Goal: Task Accomplishment & Management: Manage account settings

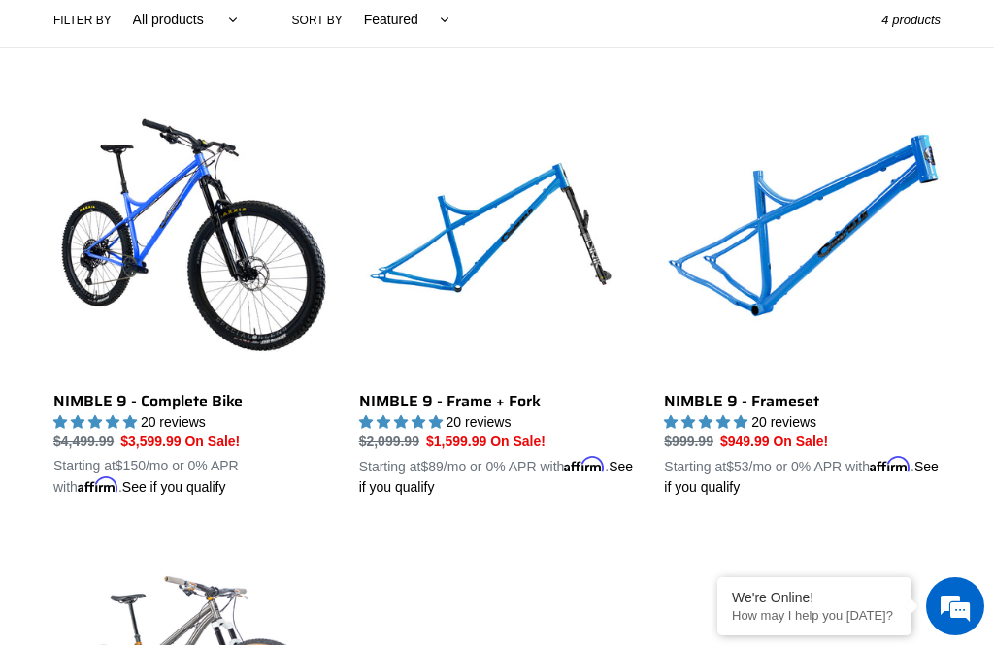
scroll to position [478, 0]
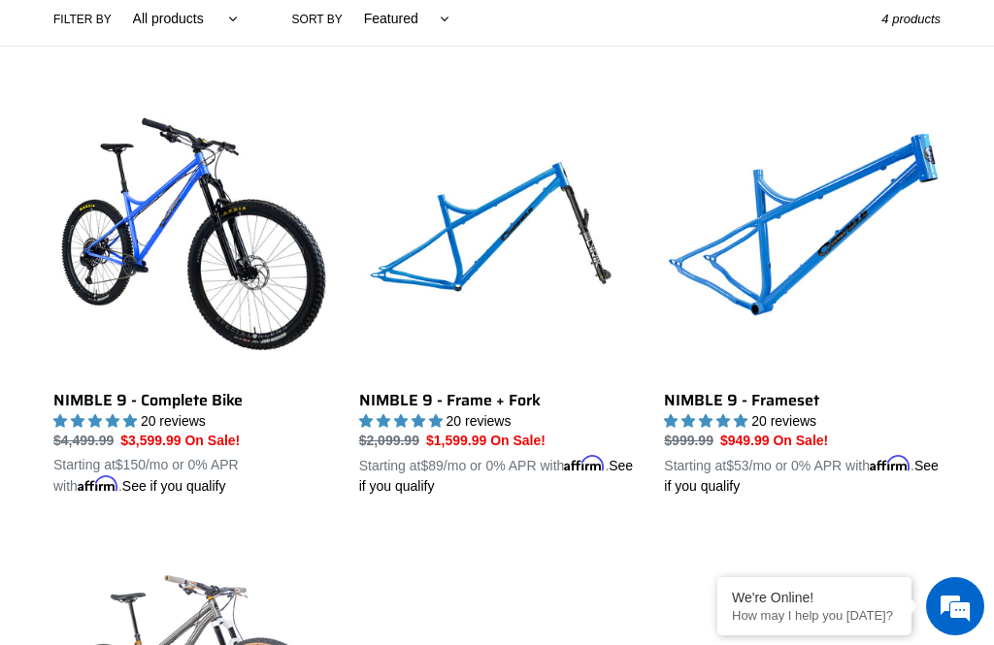
click at [807, 275] on link "NIMBLE 9 - Frameset" at bounding box center [802, 298] width 277 height 397
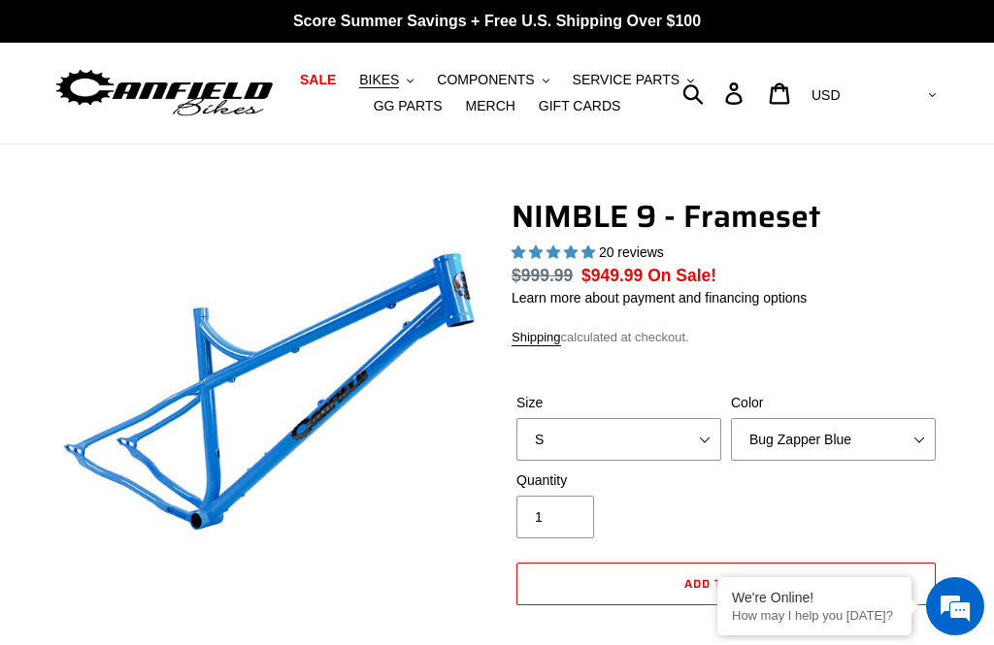
select select "highest-rating"
click at [919, 438] on select "Bug Zapper Blue Purple Haze -Sold Out Galaxy Black" at bounding box center [833, 439] width 205 height 43
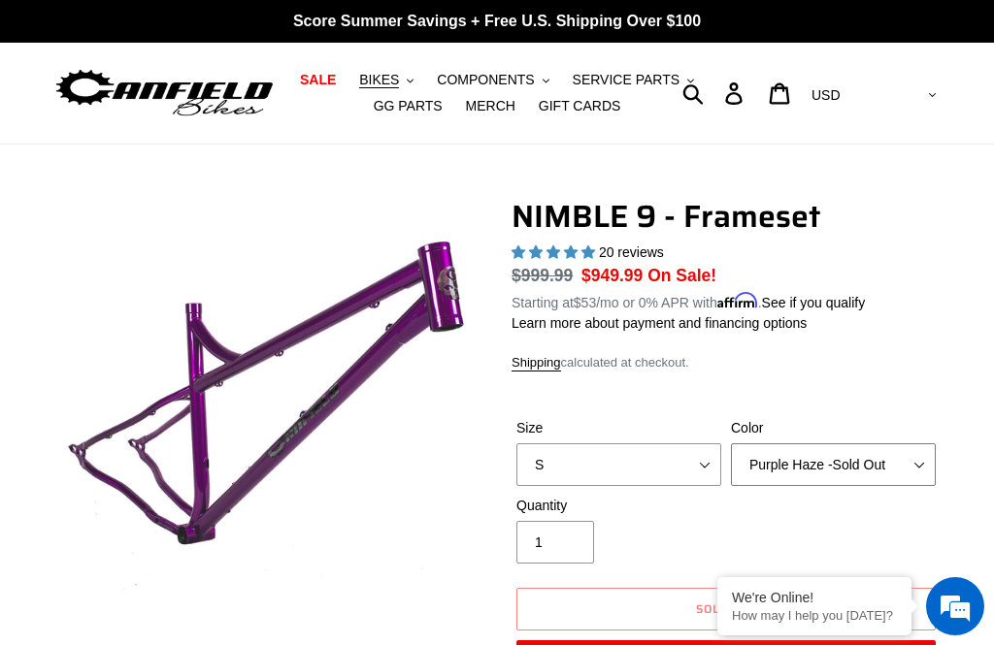
click at [931, 462] on select "Bug Zapper Blue Purple Haze -Sold Out Galaxy Black" at bounding box center [833, 464] width 205 height 43
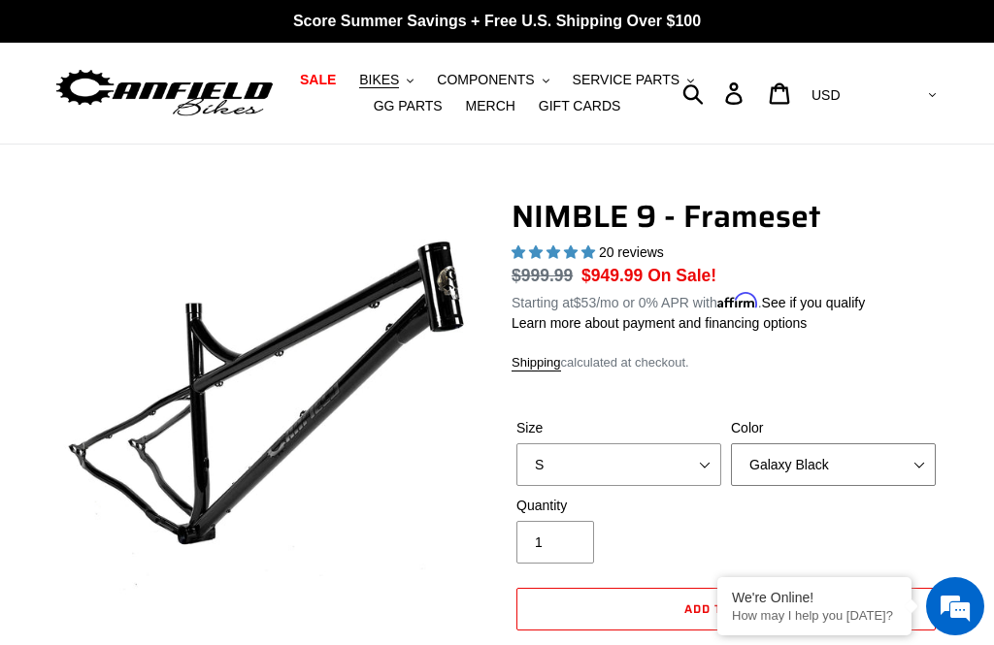
click at [910, 469] on select "Bug Zapper Blue Purple Haze -Sold Out Galaxy Black" at bounding box center [833, 464] width 205 height 43
select select "Purple Haze -Sold Out"
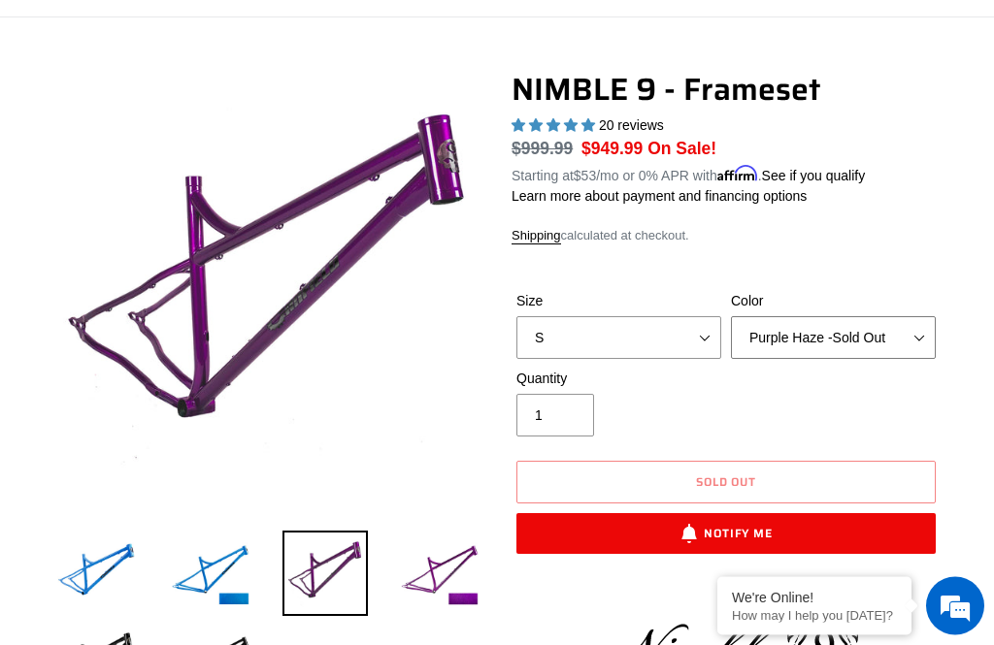
scroll to position [121, 0]
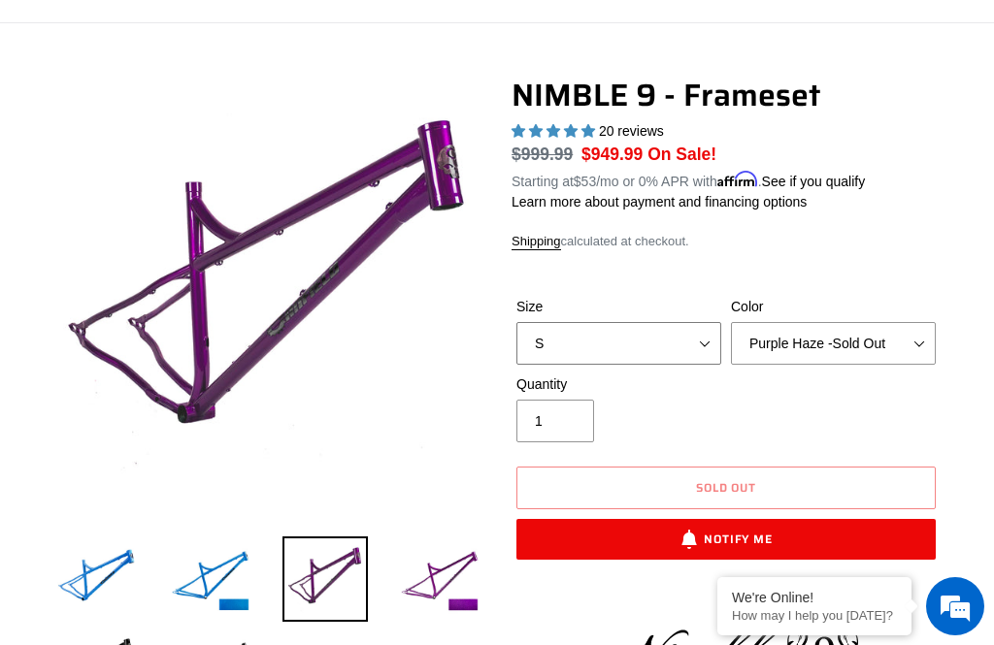
click at [715, 348] on select "S M L XL" at bounding box center [618, 343] width 205 height 43
select select "M"
click at [458, 569] on img at bounding box center [439, 579] width 85 height 85
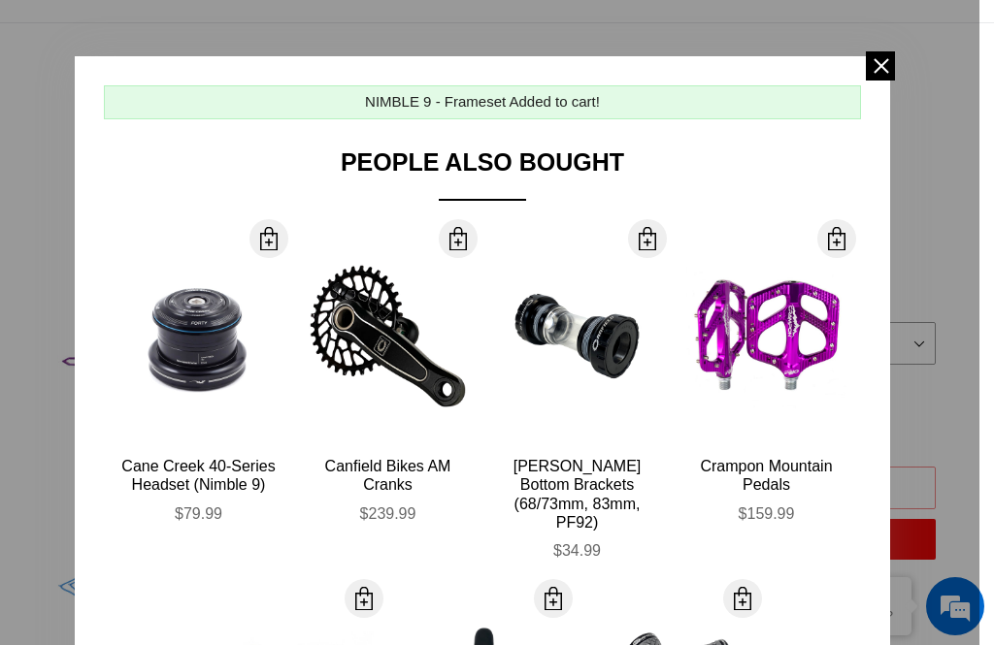
click at [939, 342] on div at bounding box center [497, 322] width 994 height 645
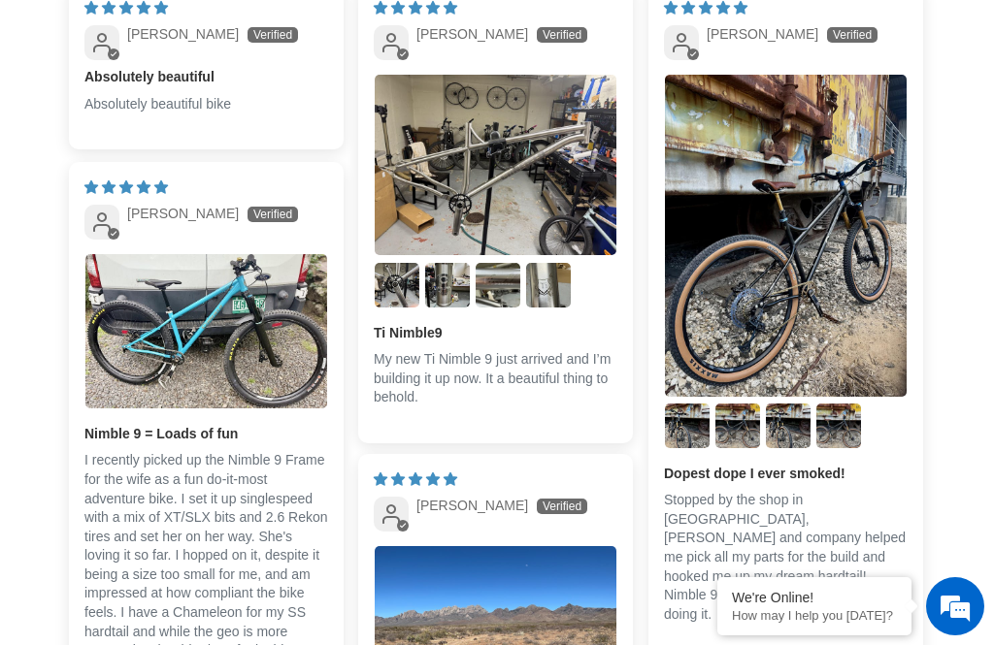
scroll to position [3112, 0]
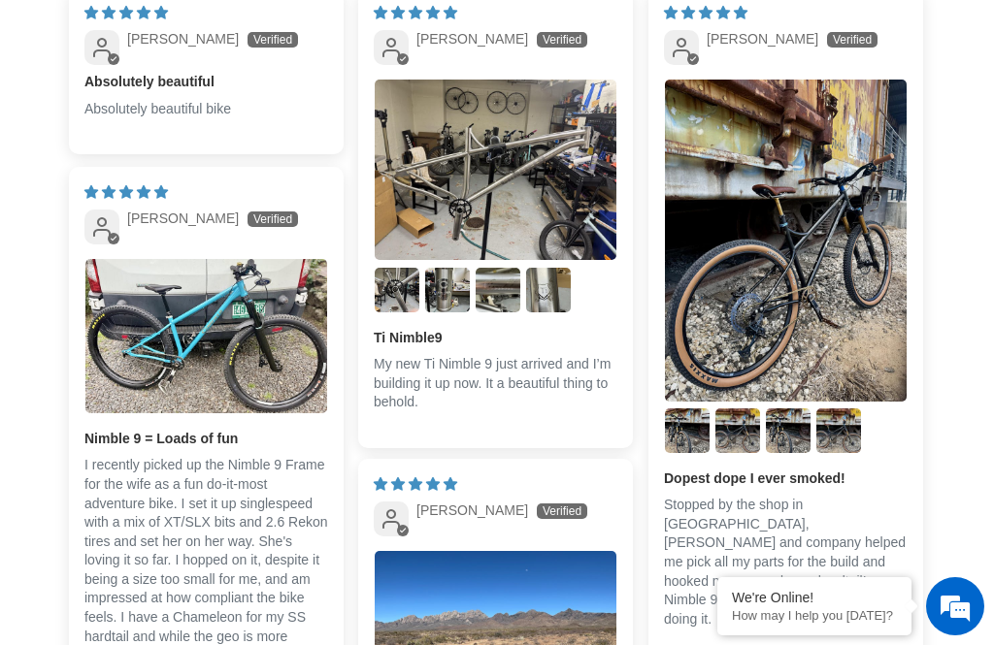
click at [838, 312] on img "Link to user picture 1" at bounding box center [786, 241] width 242 height 322
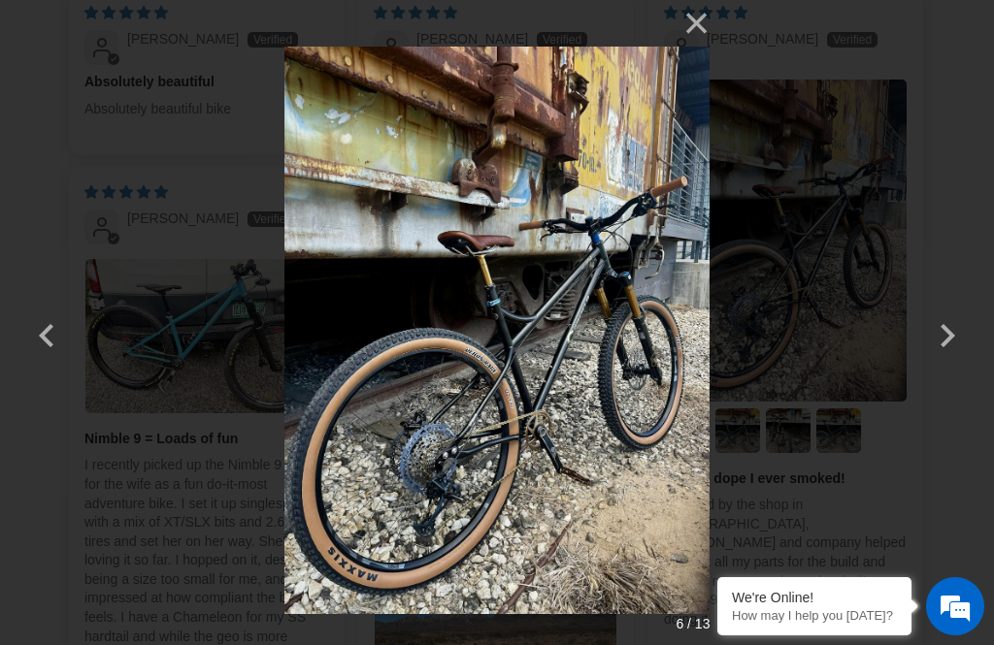
scroll to position [0, 0]
click at [946, 332] on button "button" at bounding box center [947, 323] width 47 height 47
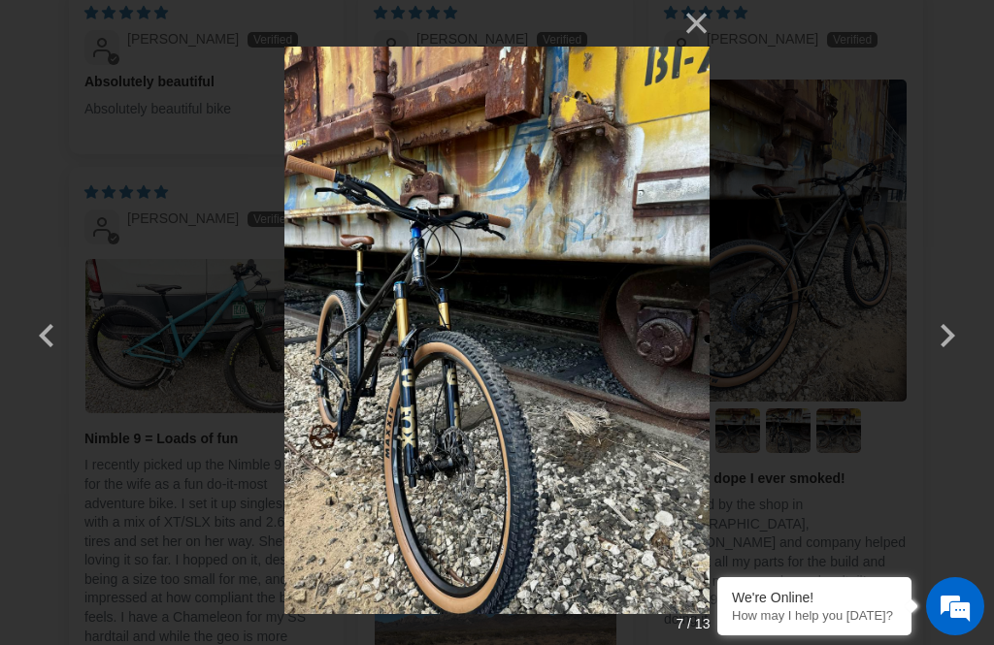
click at [950, 338] on button "button" at bounding box center [947, 323] width 47 height 47
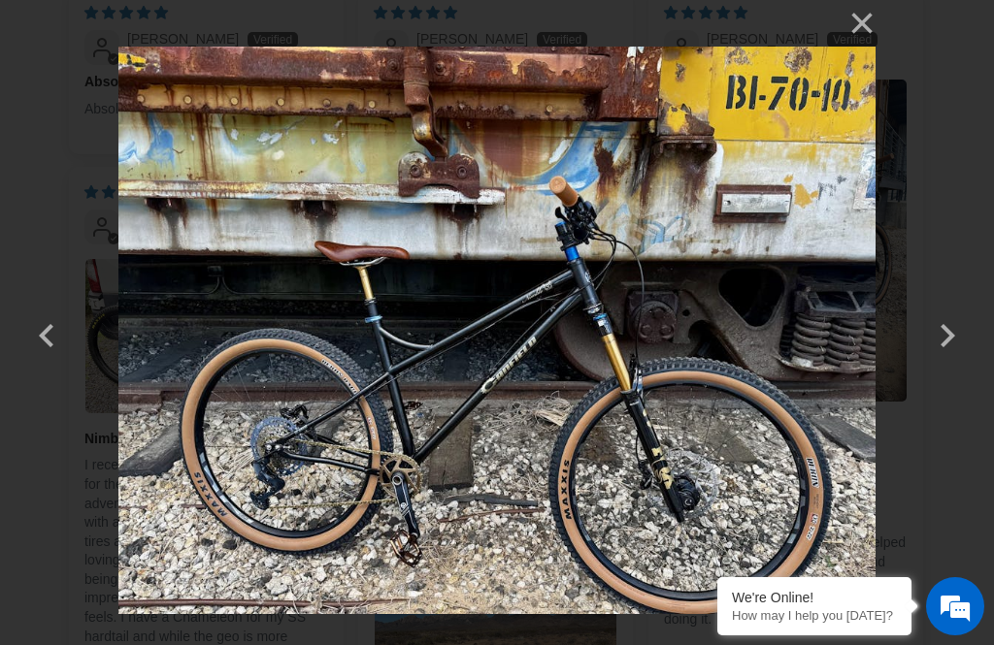
click at [953, 345] on button "button" at bounding box center [947, 323] width 47 height 47
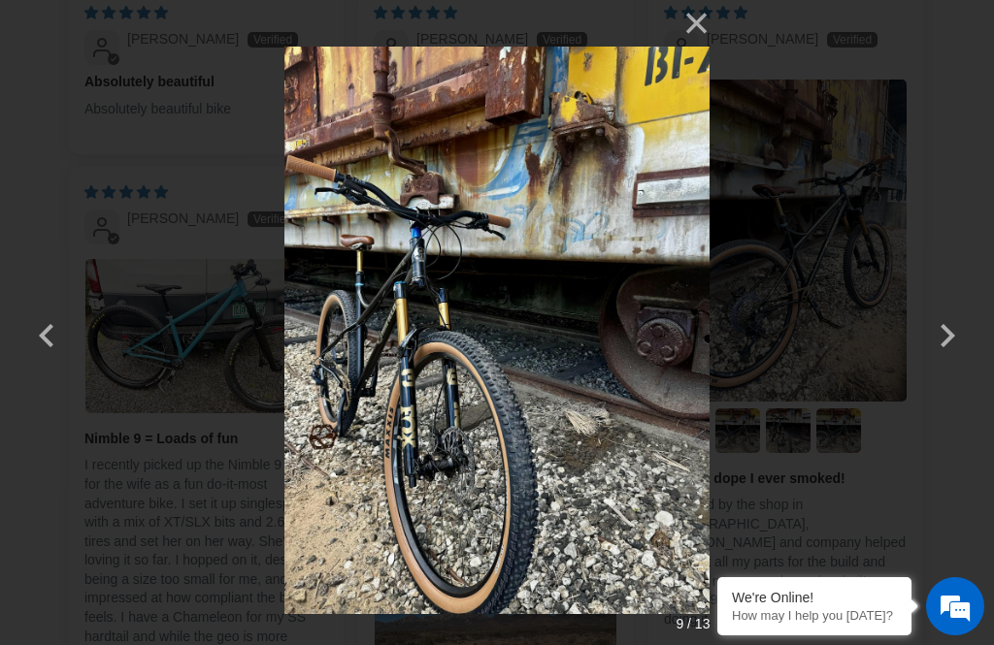
click at [955, 339] on button "button" at bounding box center [947, 323] width 47 height 47
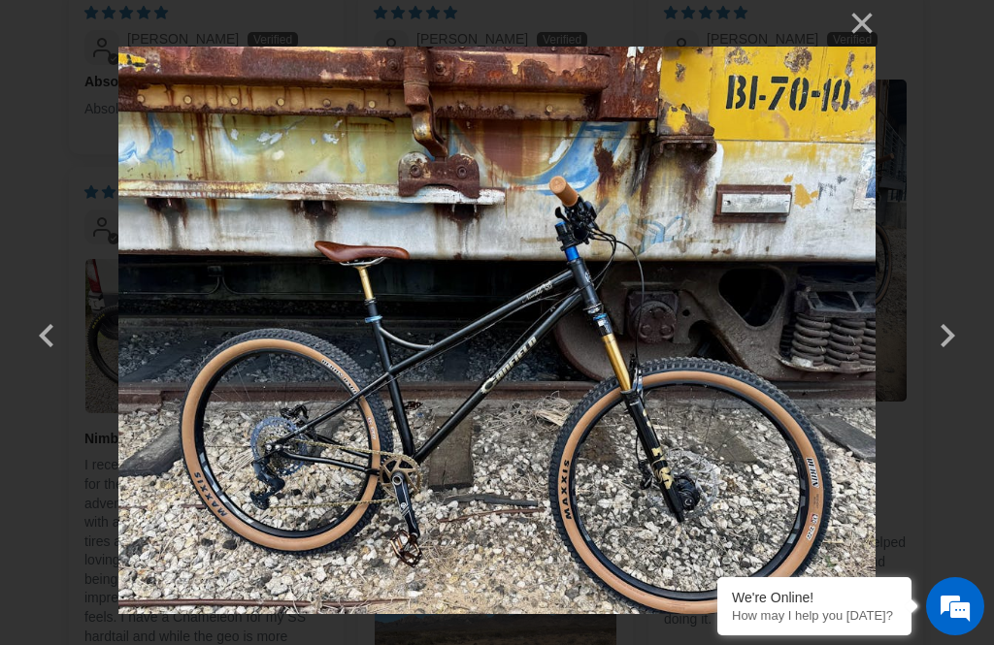
click at [961, 346] on button "button" at bounding box center [947, 323] width 47 height 47
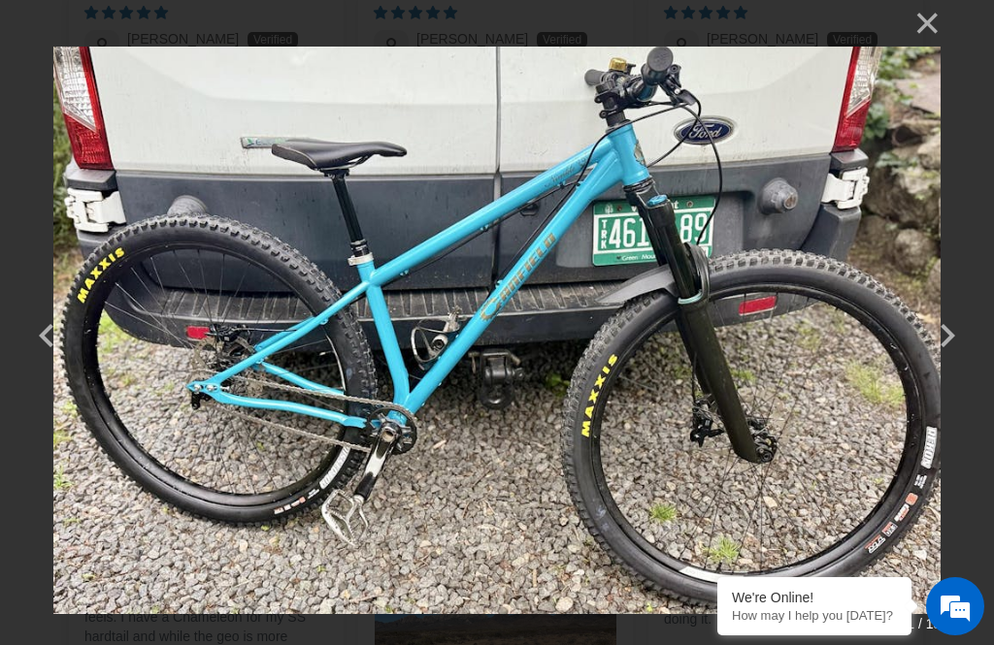
click at [958, 339] on button "button" at bounding box center [947, 323] width 47 height 47
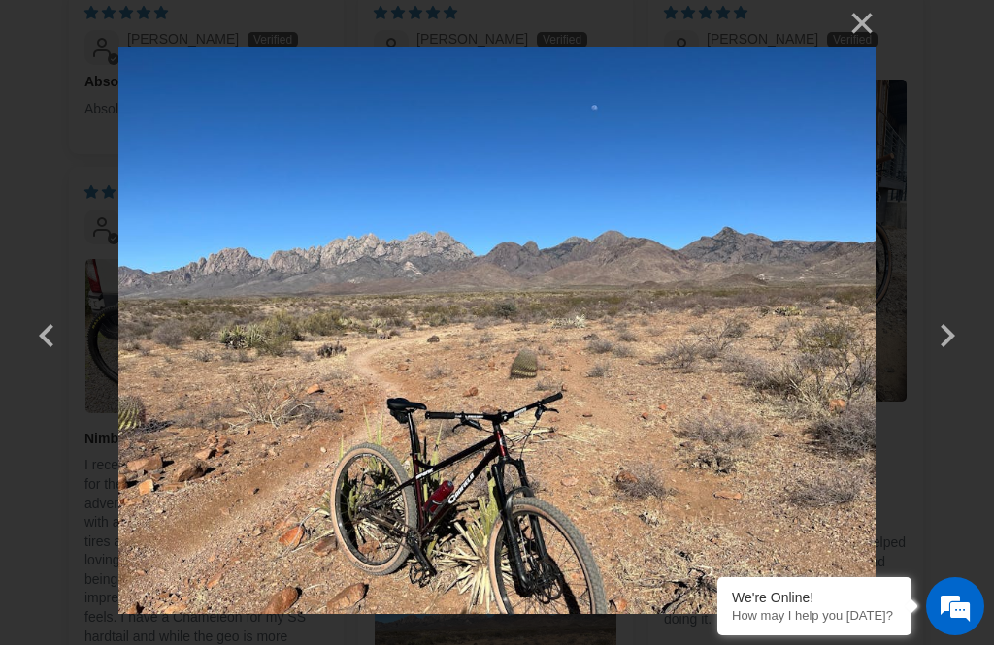
click at [963, 333] on button "button" at bounding box center [947, 323] width 47 height 47
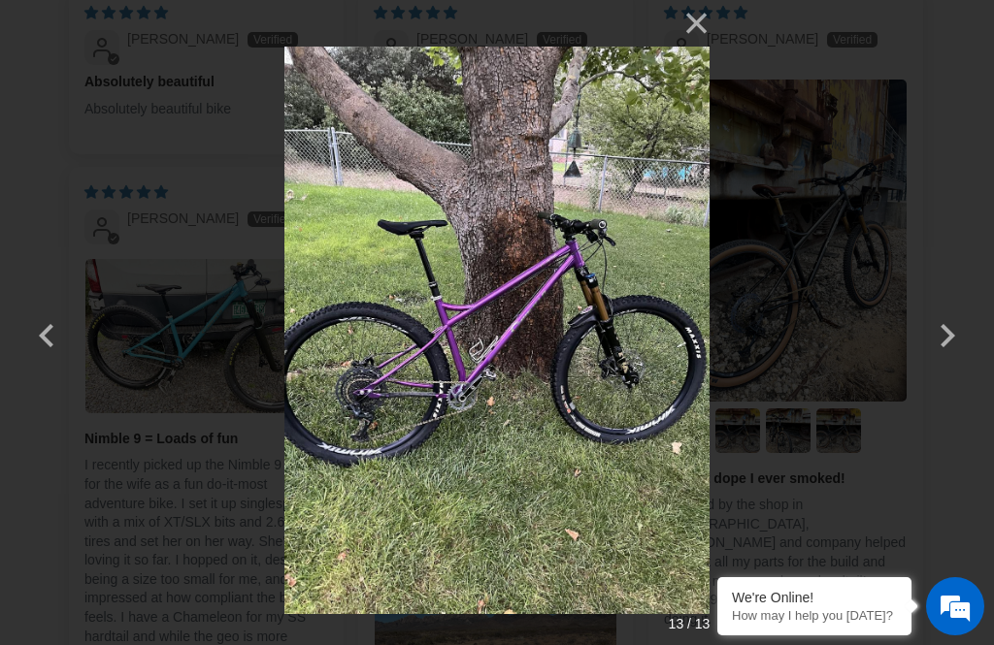
click at [962, 324] on button "button" at bounding box center [947, 323] width 47 height 47
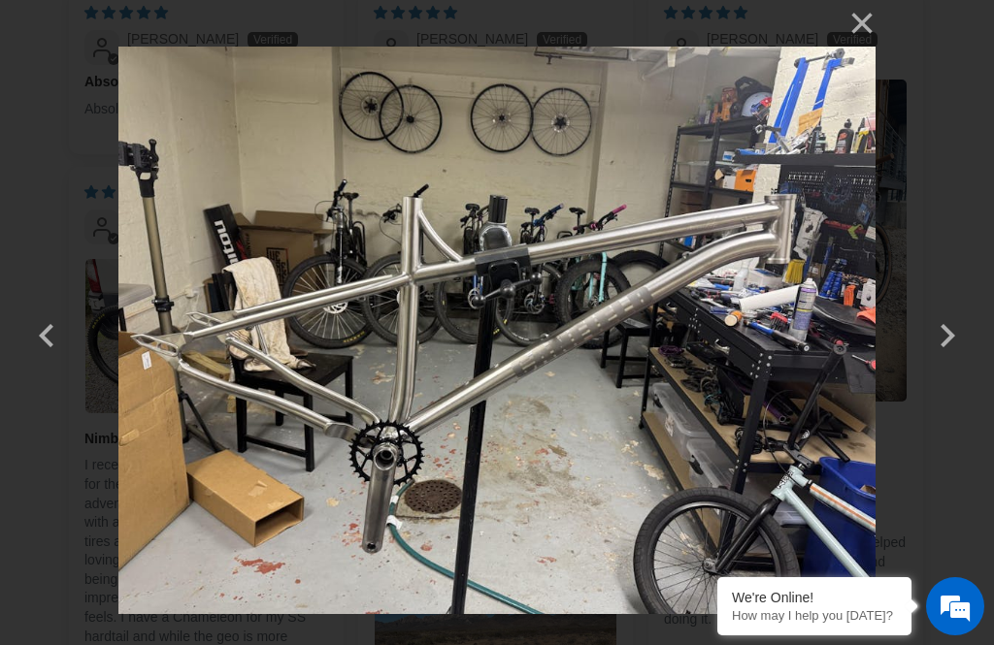
click at [966, 329] on button "button" at bounding box center [947, 323] width 47 height 47
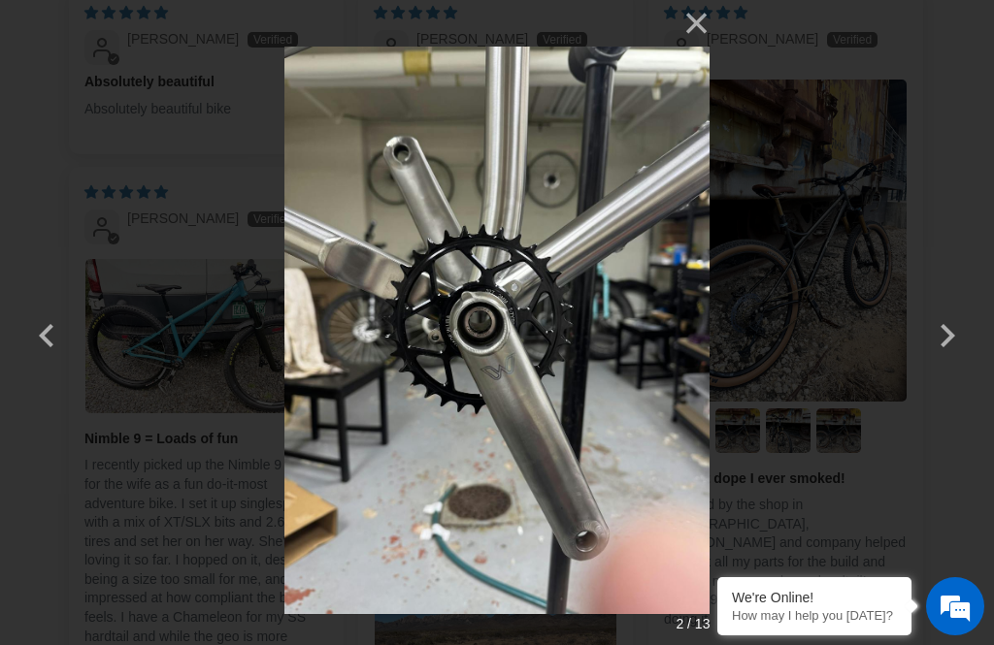
click at [701, 30] on button "×" at bounding box center [686, 23] width 47 height 47
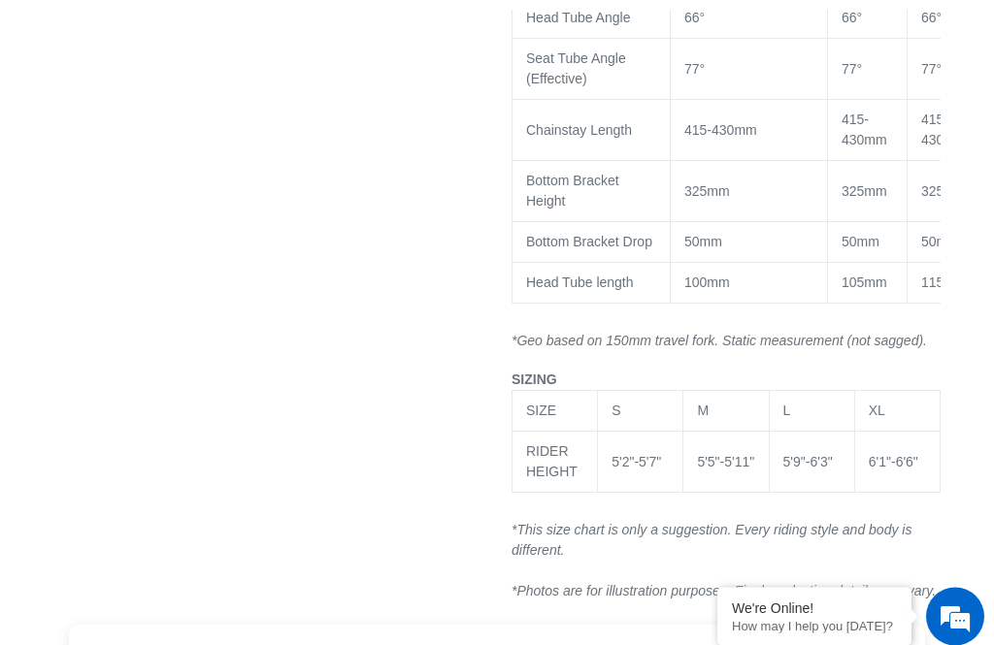
scroll to position [2000, 0]
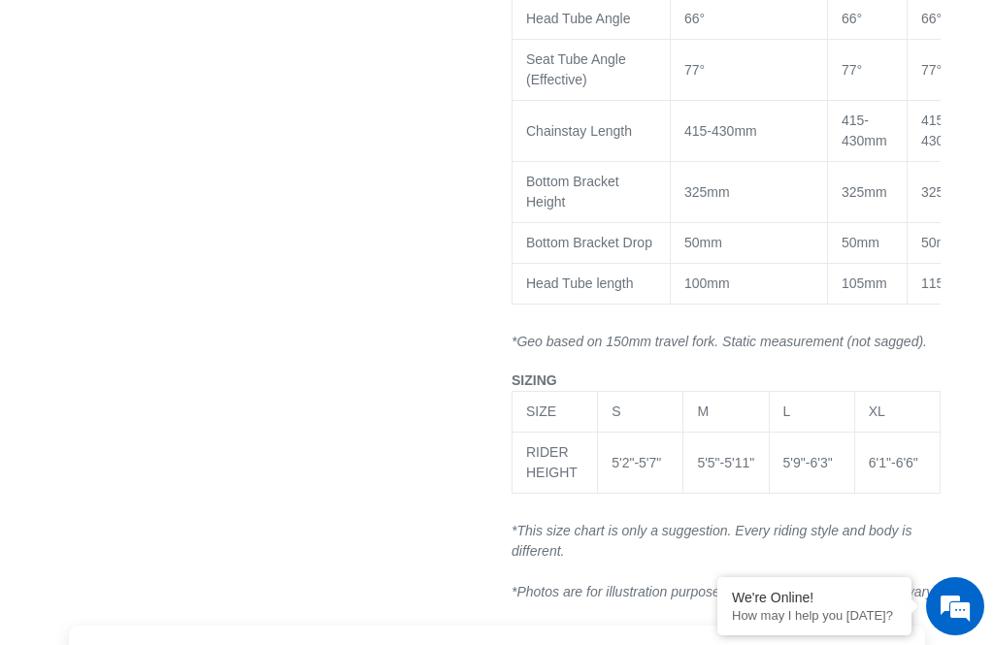
click at [721, 422] on div "M" at bounding box center [725, 412] width 57 height 20
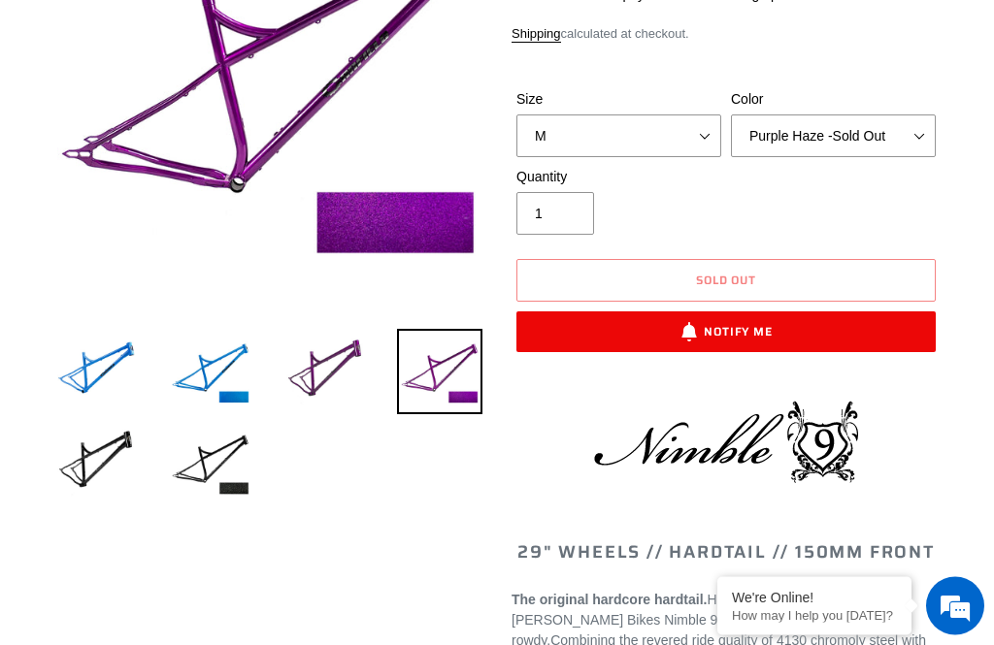
scroll to position [199, 0]
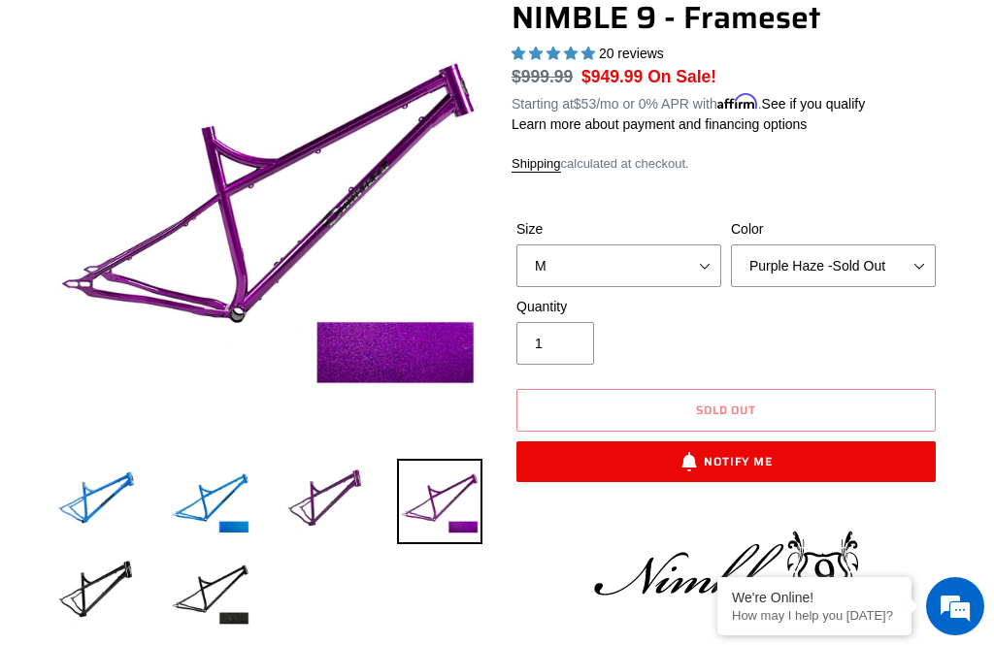
click at [782, 454] on button "Notify Me" at bounding box center [725, 461] width 419 height 41
select select "47601642537252"
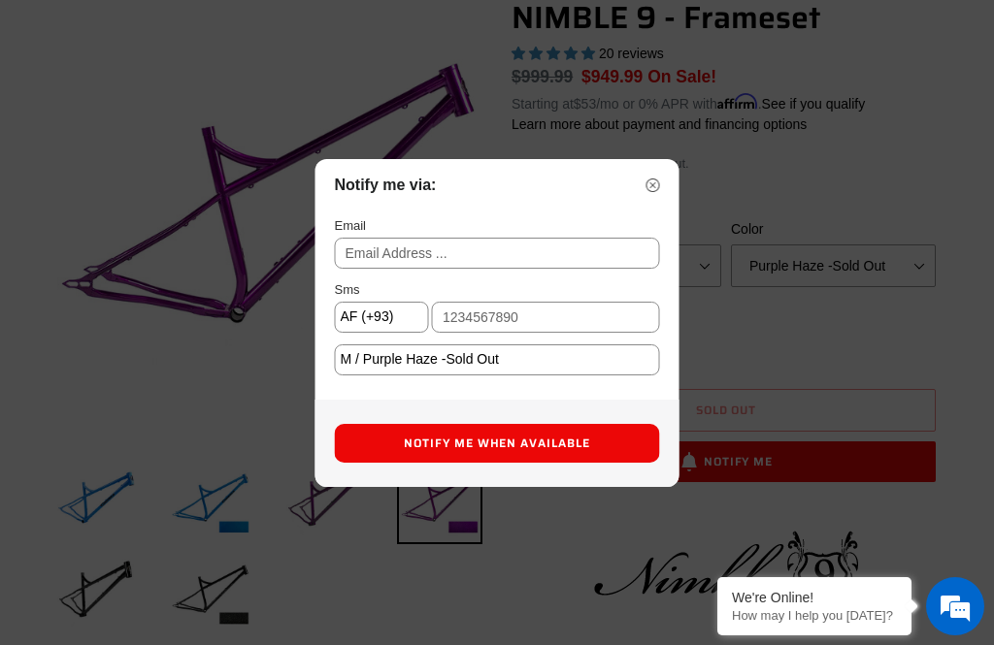
click at [606, 269] on input "text" at bounding box center [497, 253] width 325 height 31
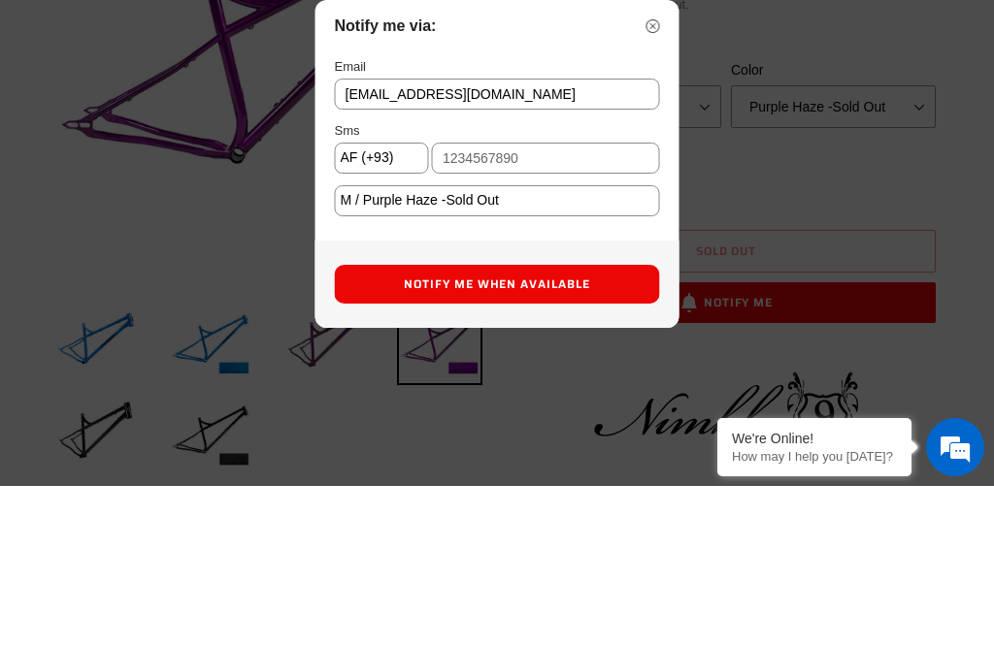
type input "Tayozona@gmail.com"
click at [390, 302] on select "AF (+93) AX (+358) AL (+355) DZ (+213) AS (+1684) AD (+376) AO (+244) AI (+1264…" at bounding box center [382, 317] width 94 height 31
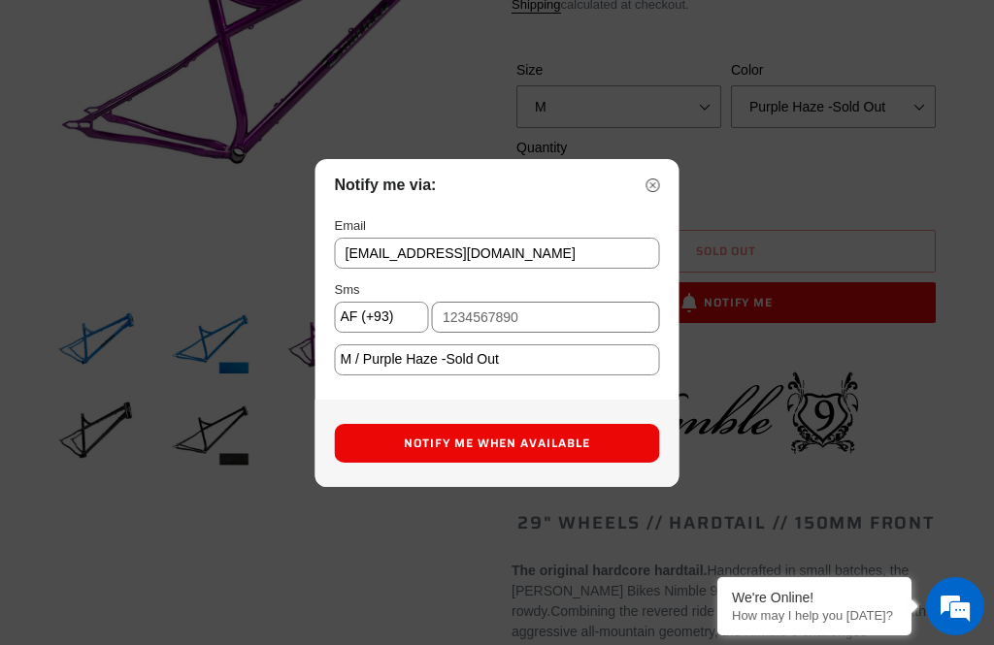
click at [539, 333] on input "text" at bounding box center [546, 317] width 228 height 31
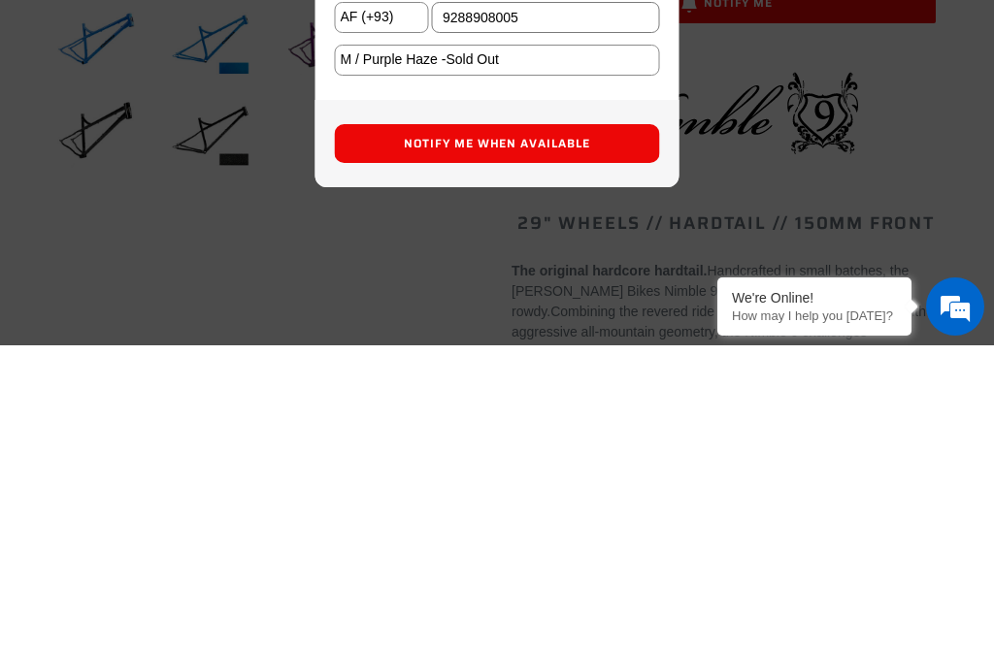
type input "9288908005"
click at [601, 424] on button "Notify Me When Available" at bounding box center [497, 443] width 325 height 39
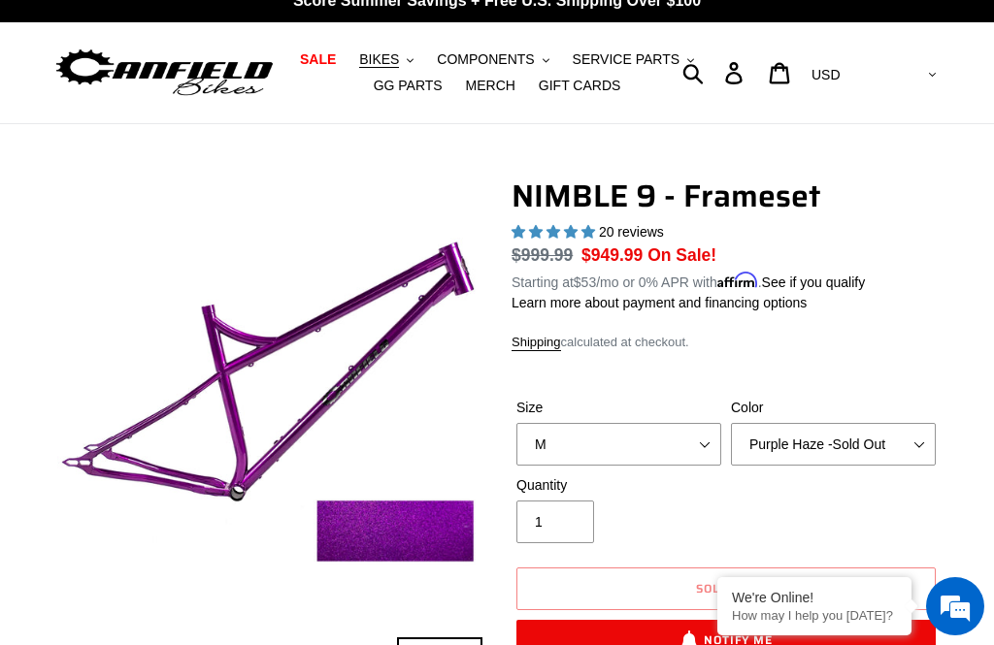
scroll to position [15, 0]
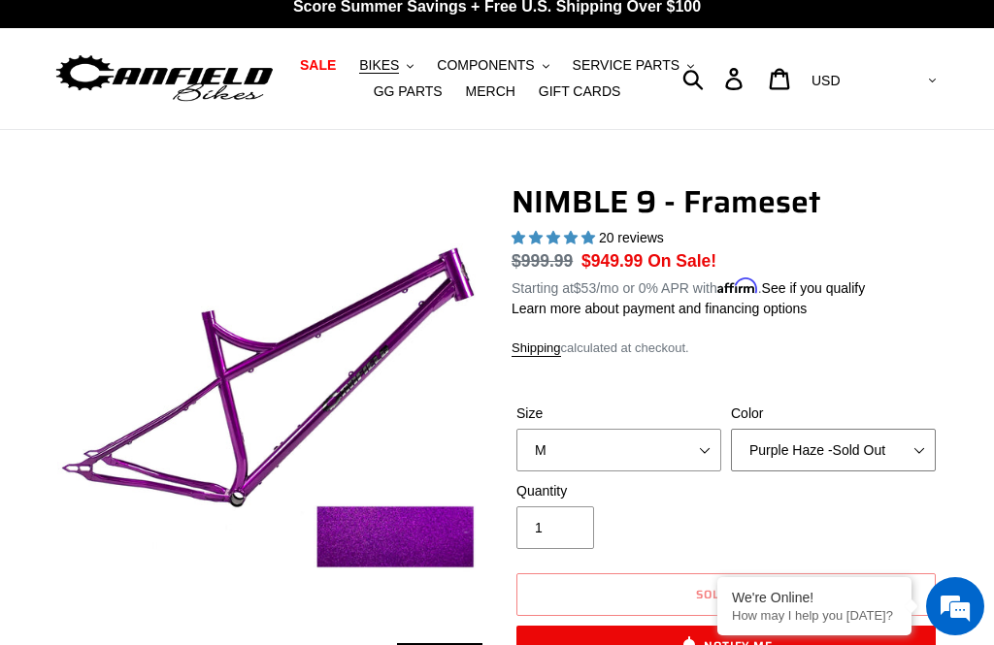
click at [923, 440] on select "Bug Zapper Blue Purple Haze -Sold Out Galaxy Black" at bounding box center [833, 450] width 205 height 43
select select "Galaxy Black"
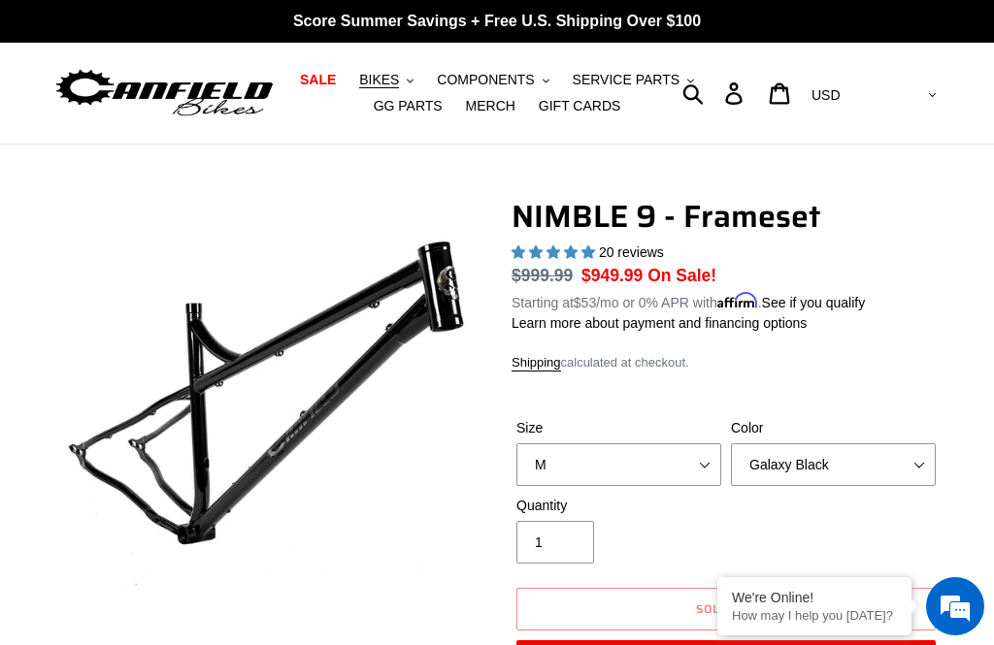
click at [391, 86] on span "BIKES" at bounding box center [379, 80] width 40 height 16
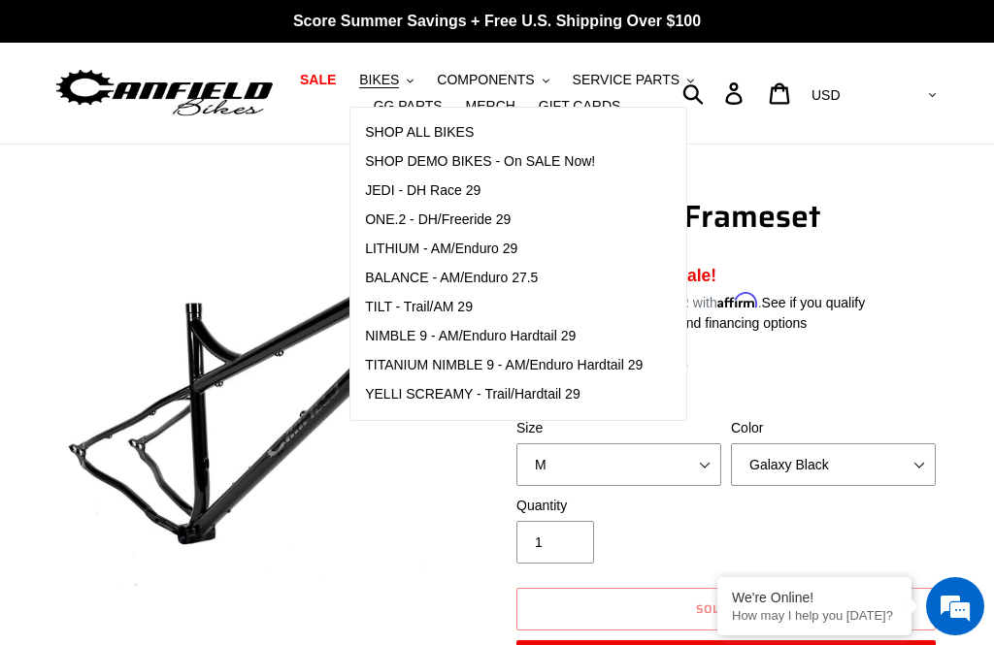
click at [473, 126] on span "SHOP ALL BIKES" at bounding box center [419, 132] width 109 height 16
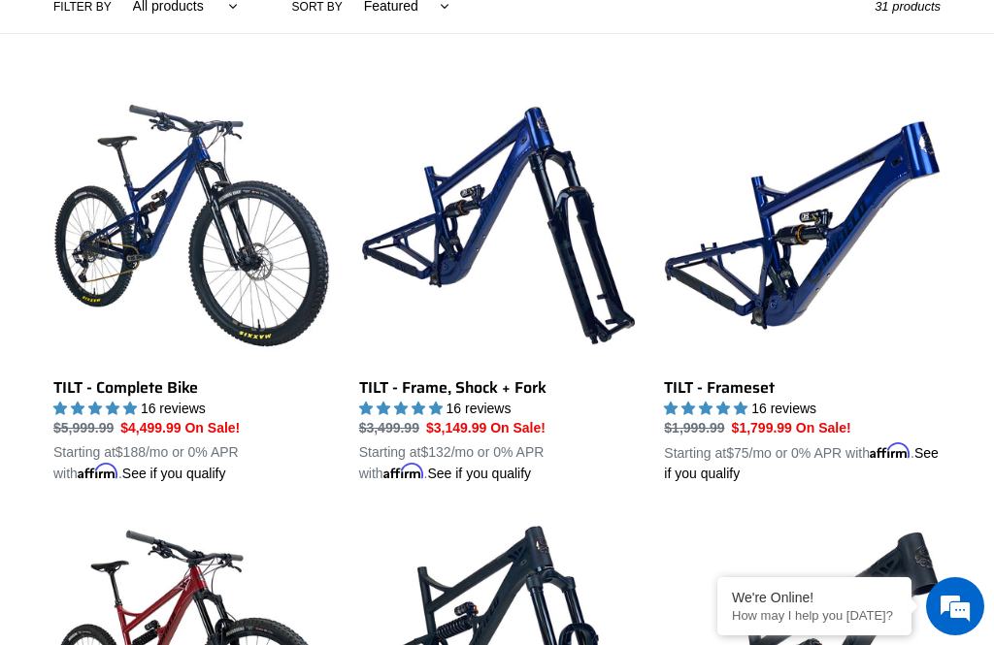
scroll to position [490, 0]
